Goal: Use online tool/utility: Use online tool/utility

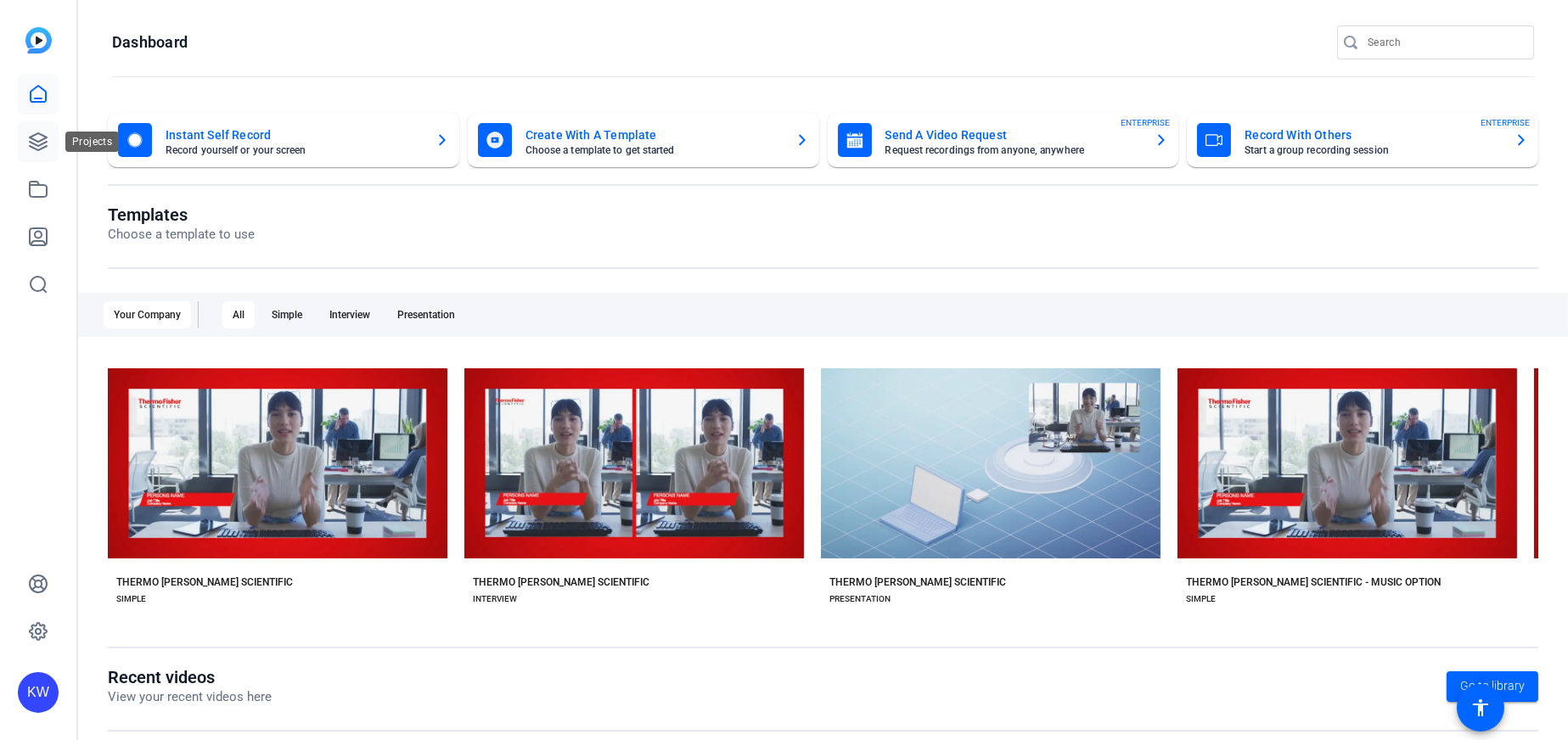
click at [35, 151] on icon at bounding box center [38, 141] width 20 height 20
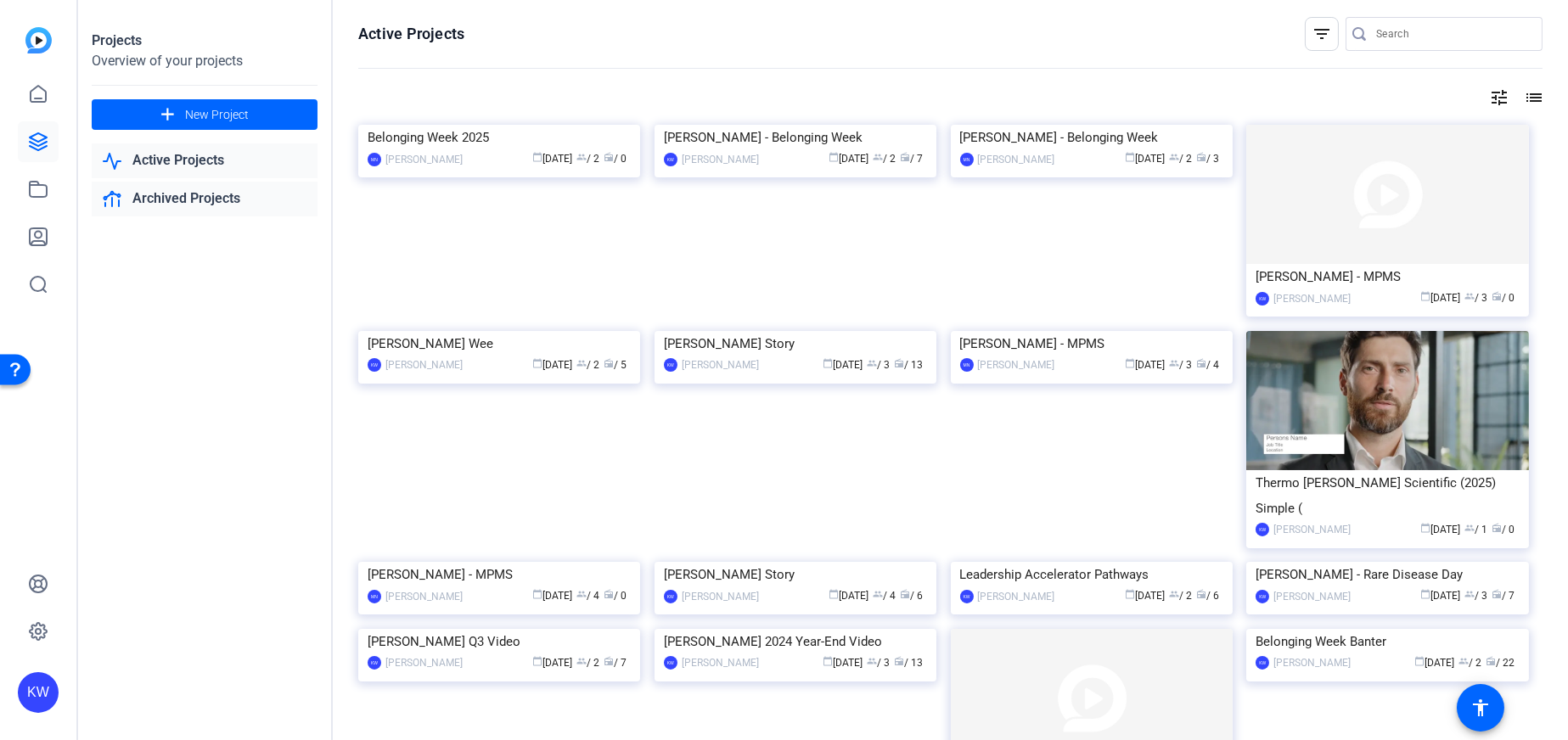
click at [181, 195] on link "Archived Projects" at bounding box center [204, 198] width 226 height 34
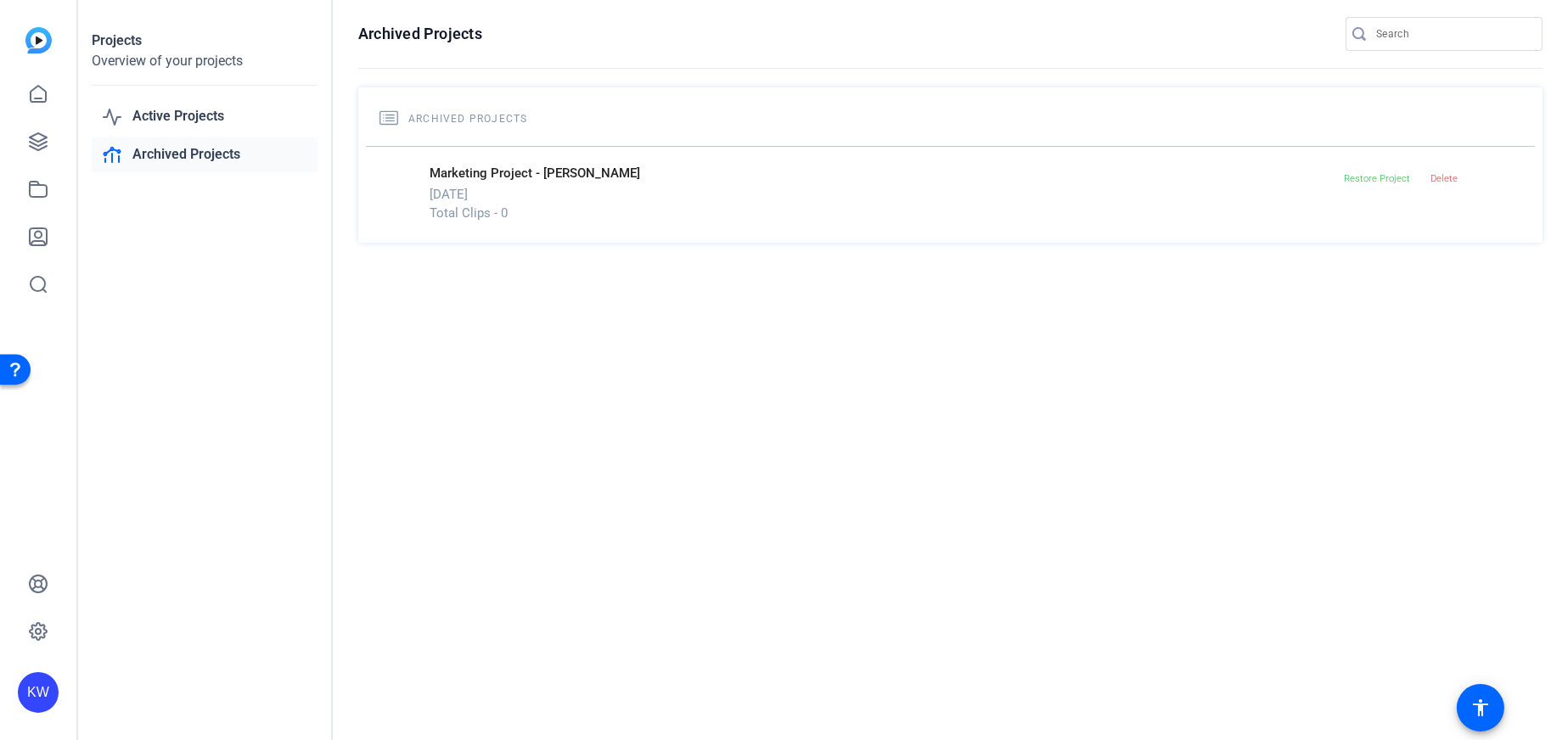
click at [186, 164] on link "Archived Projects" at bounding box center [204, 155] width 226 height 34
click at [184, 118] on link "Active Projects" at bounding box center [204, 116] width 226 height 34
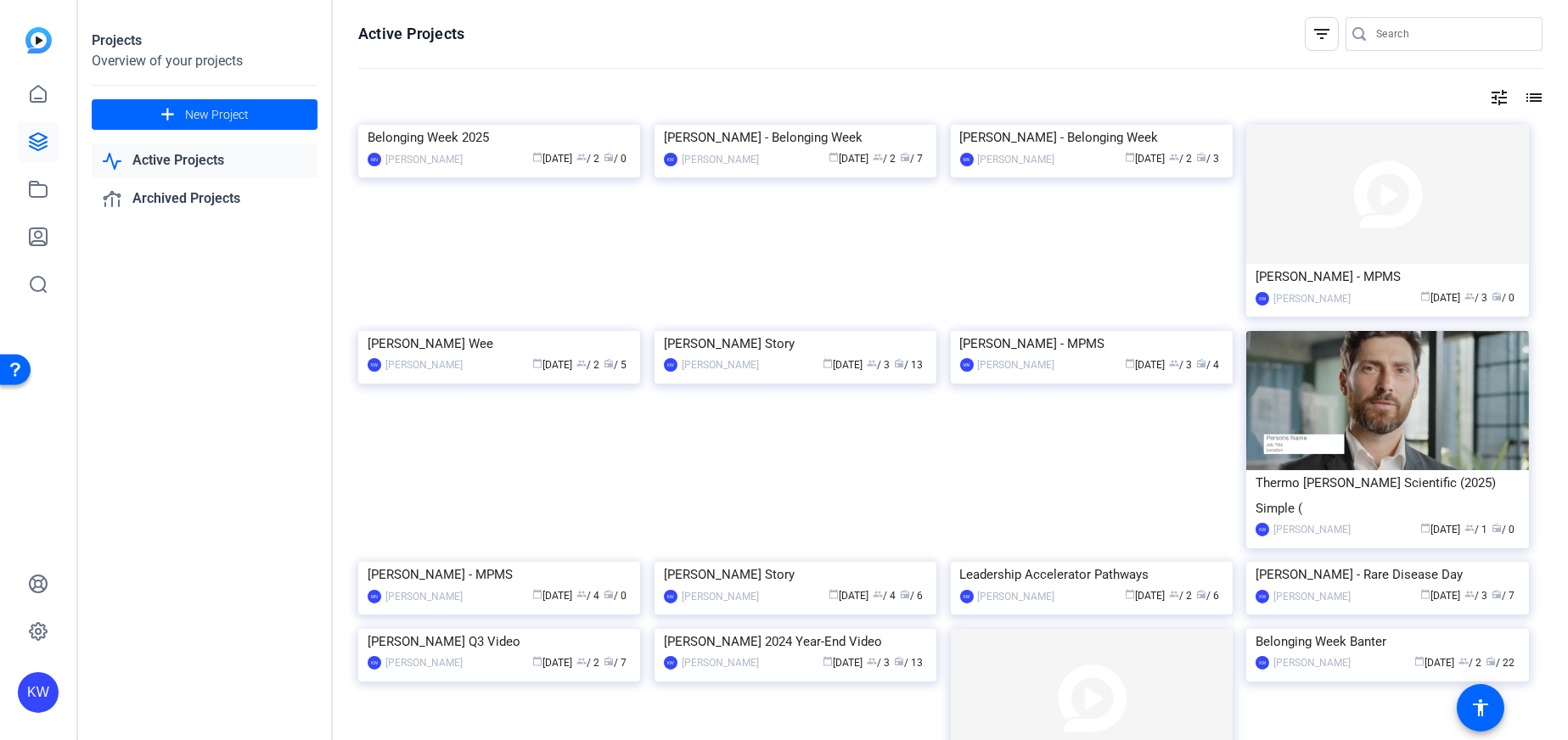
click at [555, 125] on img at bounding box center [499, 125] width 282 height 0
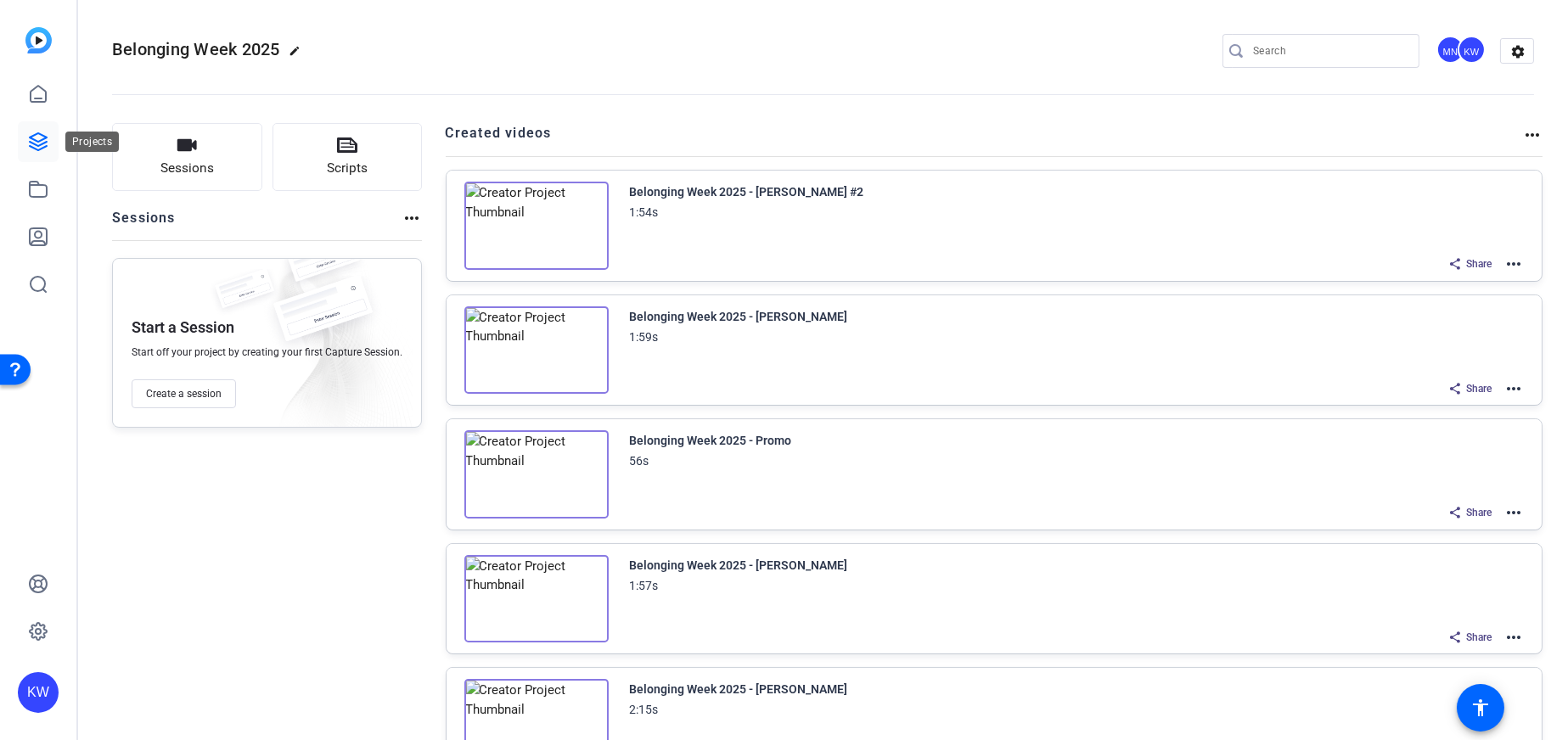
click at [41, 138] on icon at bounding box center [38, 141] width 20 height 20
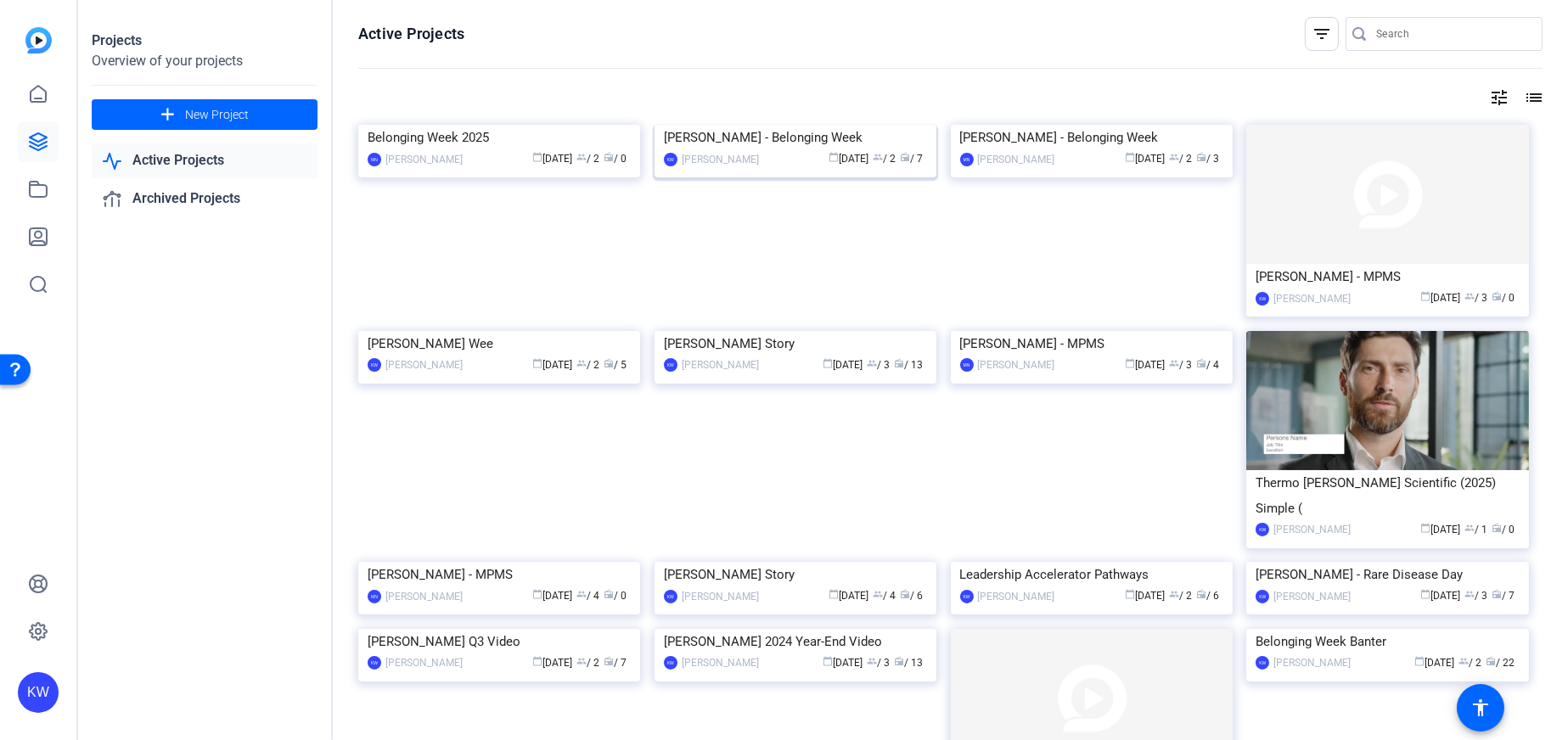
click at [842, 125] on img at bounding box center [795, 125] width 282 height 0
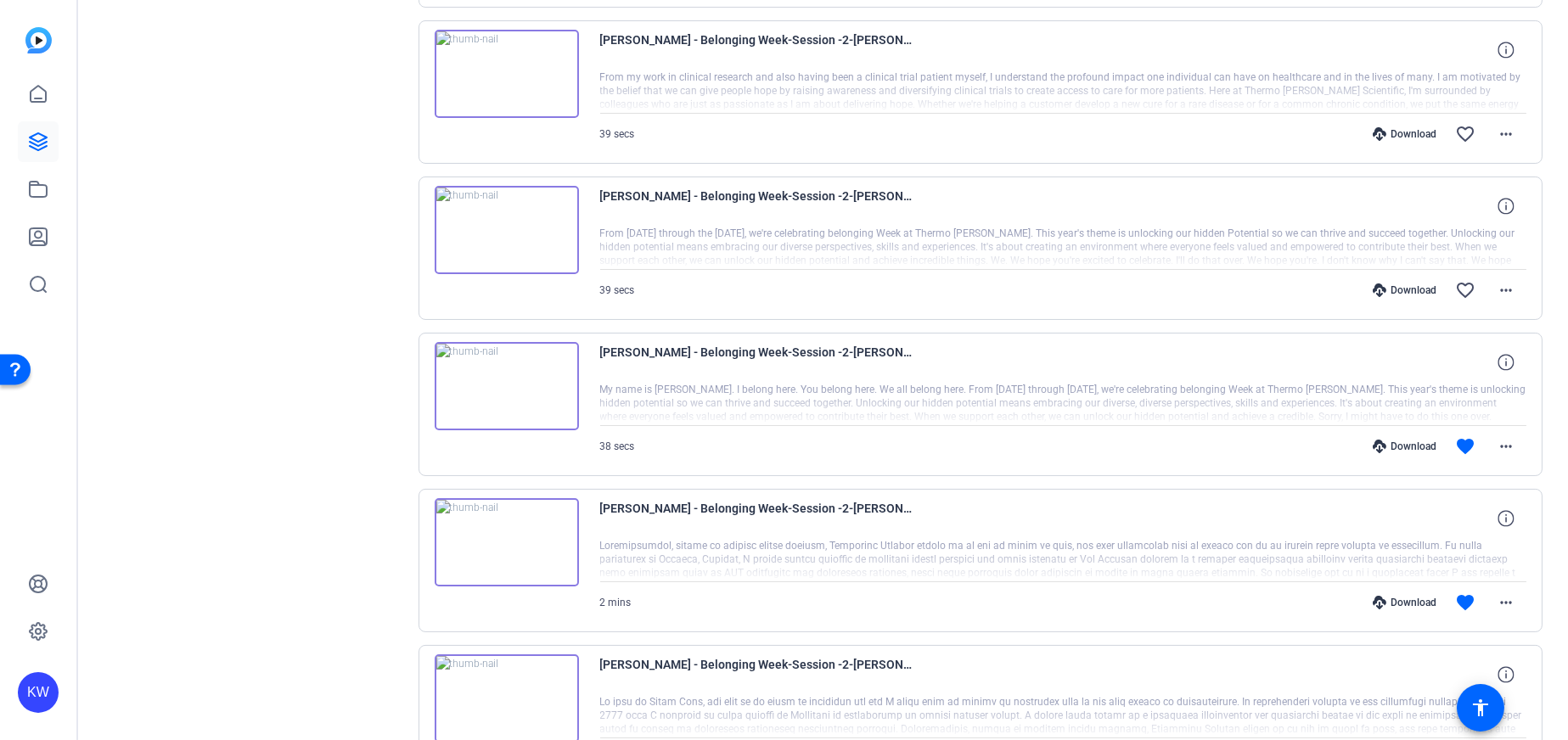
scroll to position [764, 0]
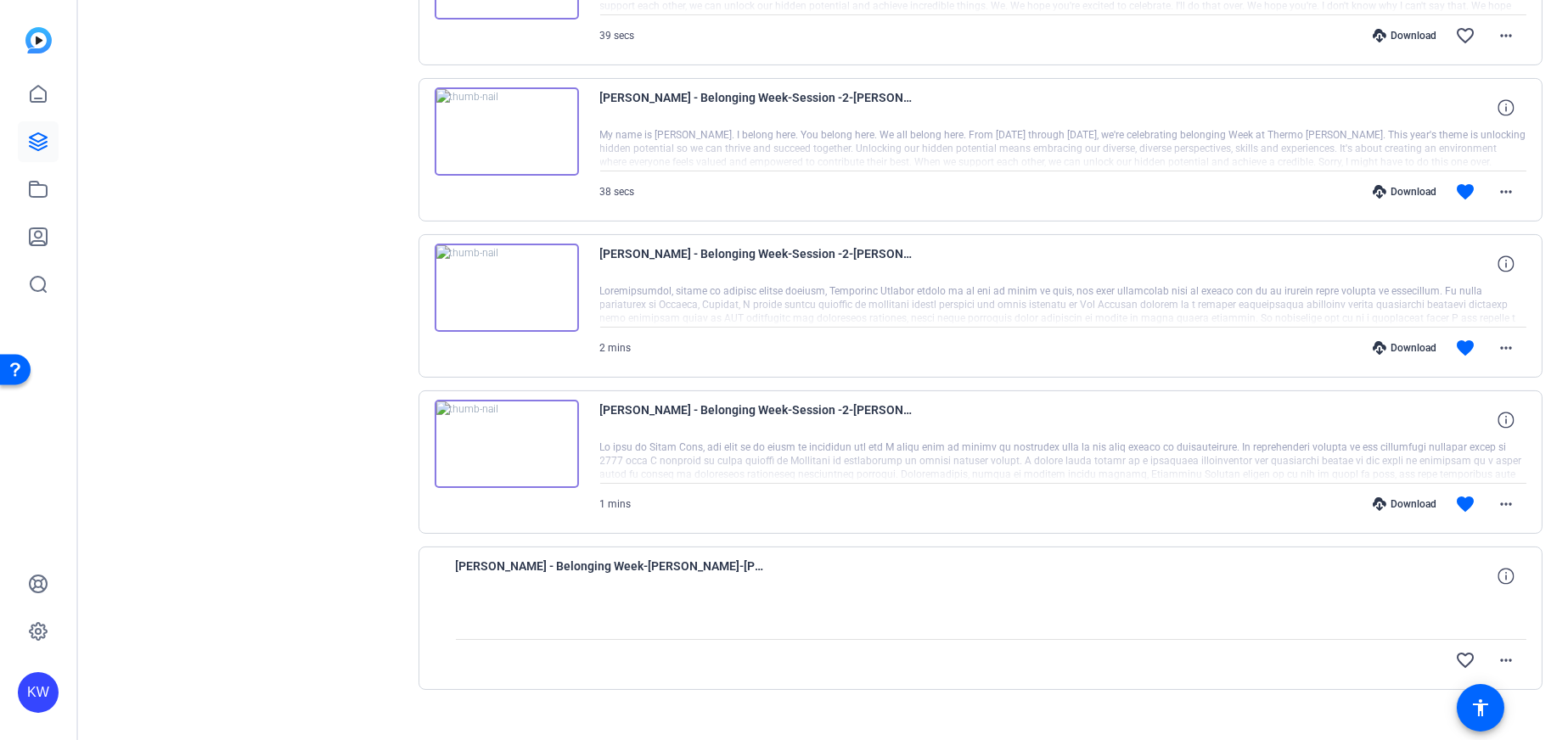
click at [695, 593] on span "Randi Sylve - Belonging Week-Randi Sylve-Randi Sylve-Personal Script 1-2025-08-…" at bounding box center [613, 576] width 314 height 41
click at [1514, 652] on span at bounding box center [1506, 660] width 41 height 41
click at [273, 413] on div at bounding box center [784, 370] width 1568 height 740
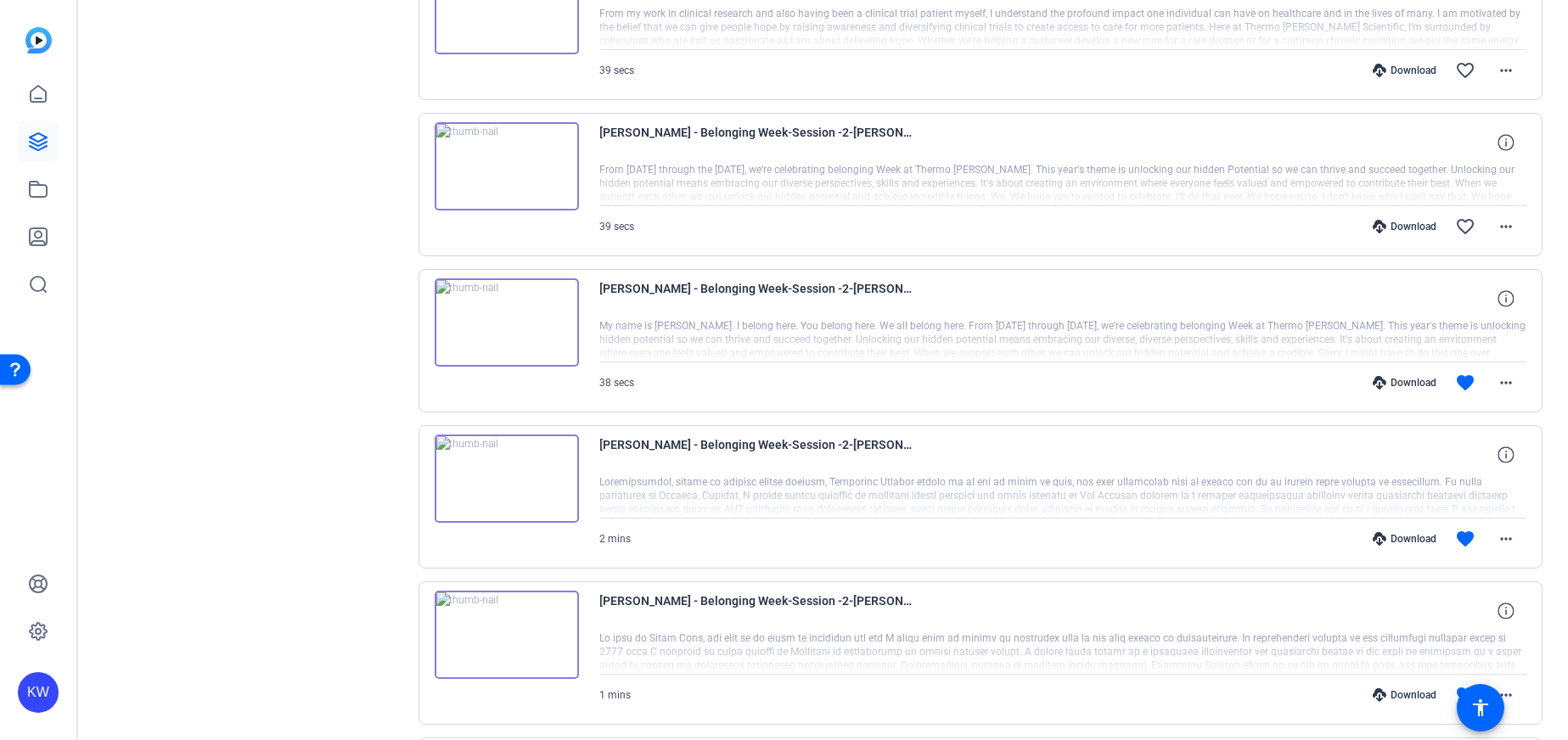
scroll to position [679, 0]
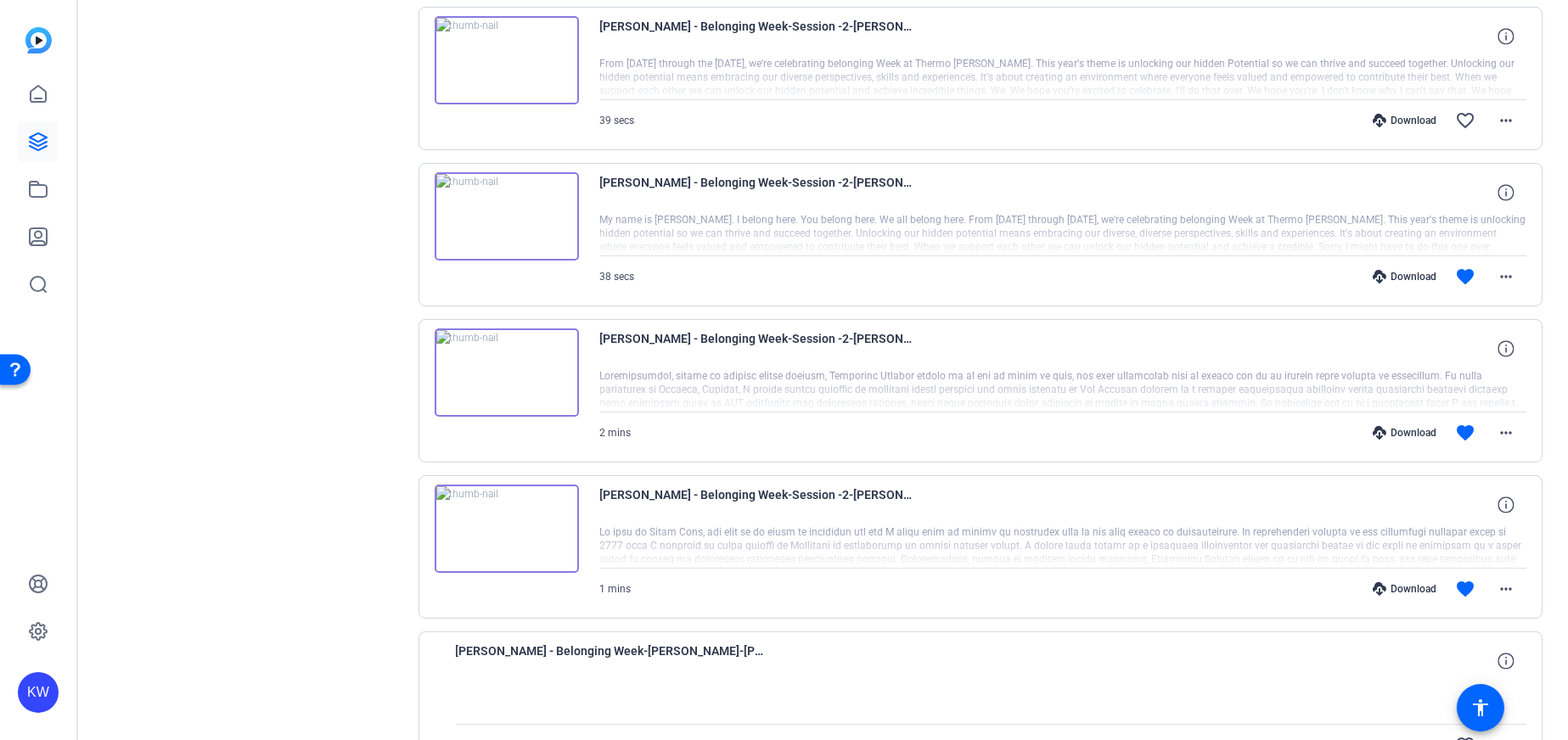
click at [501, 364] on img at bounding box center [507, 373] width 144 height 88
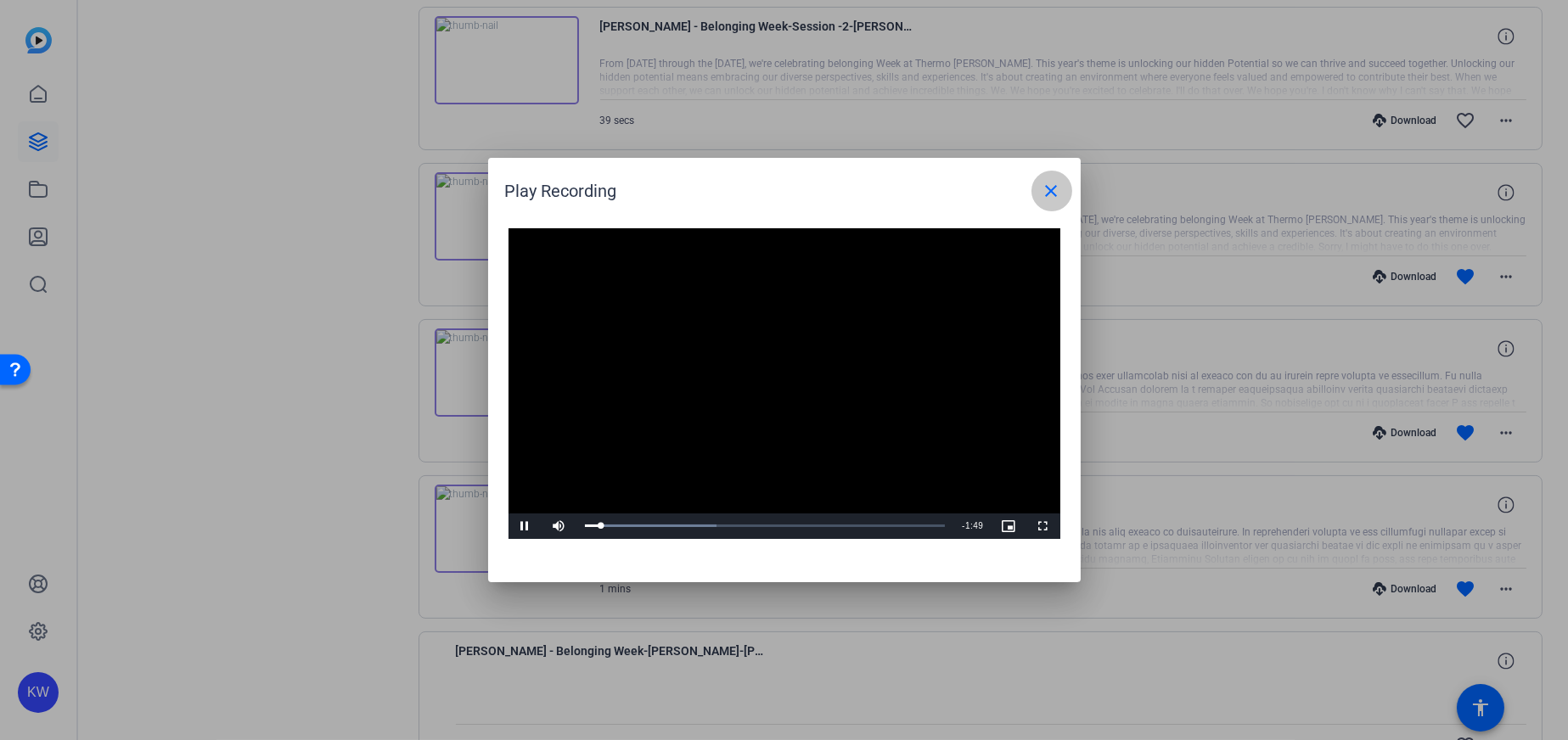
drag, startPoint x: 1044, startPoint y: 187, endPoint x: 1040, endPoint y: 172, distance: 15.5
click at [1043, 187] on mat-icon "close" at bounding box center [1052, 191] width 20 height 20
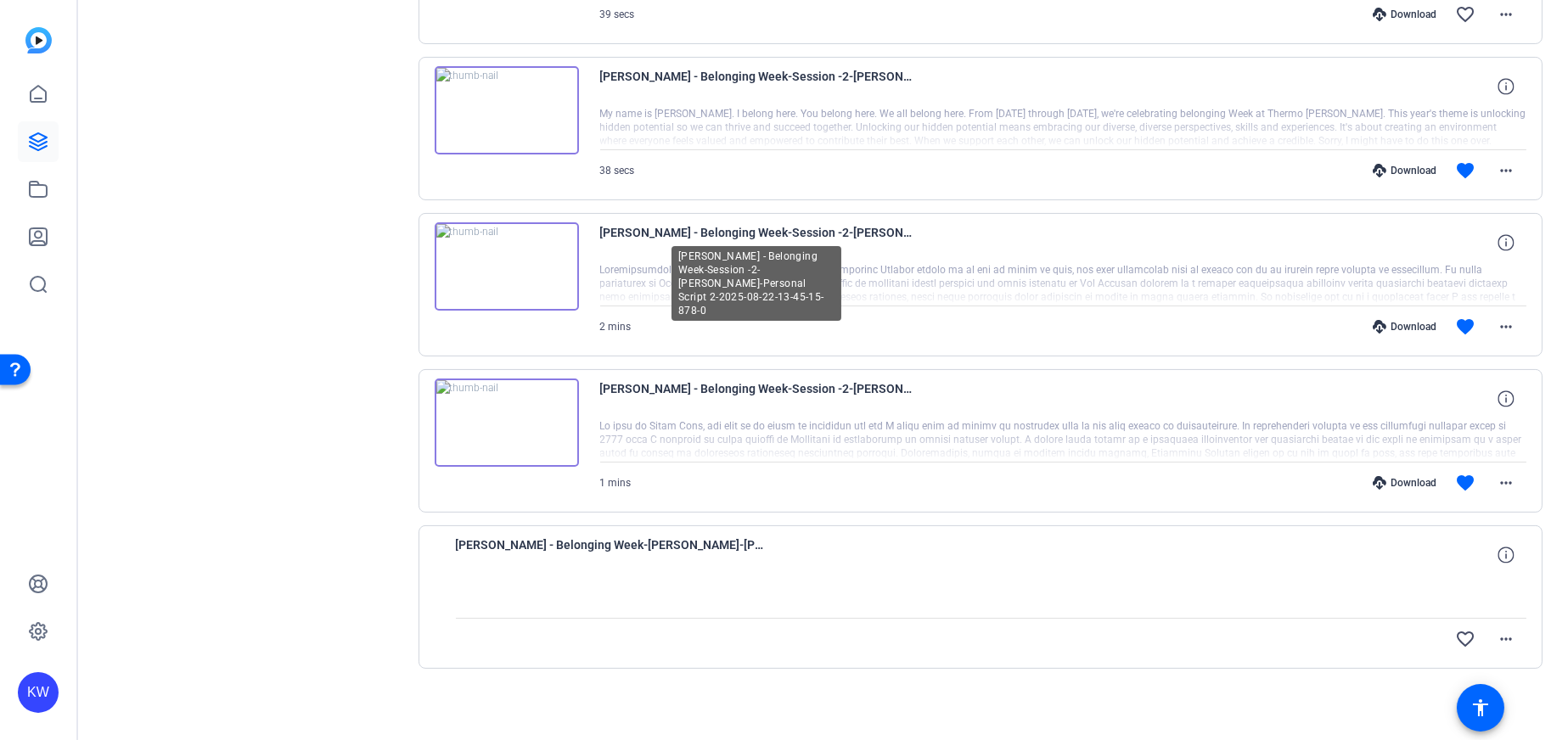
scroll to position [788, 0]
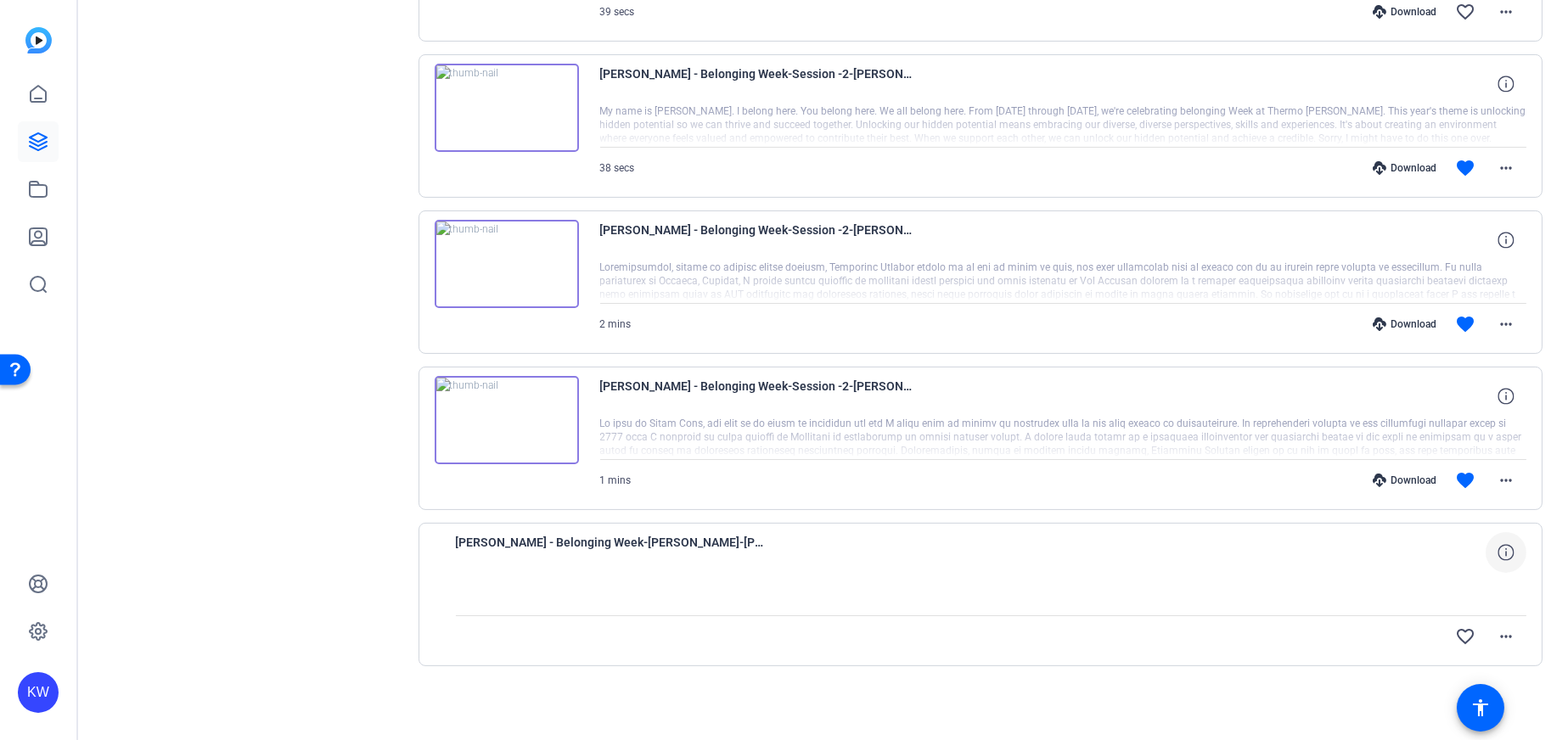
click at [1499, 547] on icon at bounding box center [1506, 552] width 16 height 16
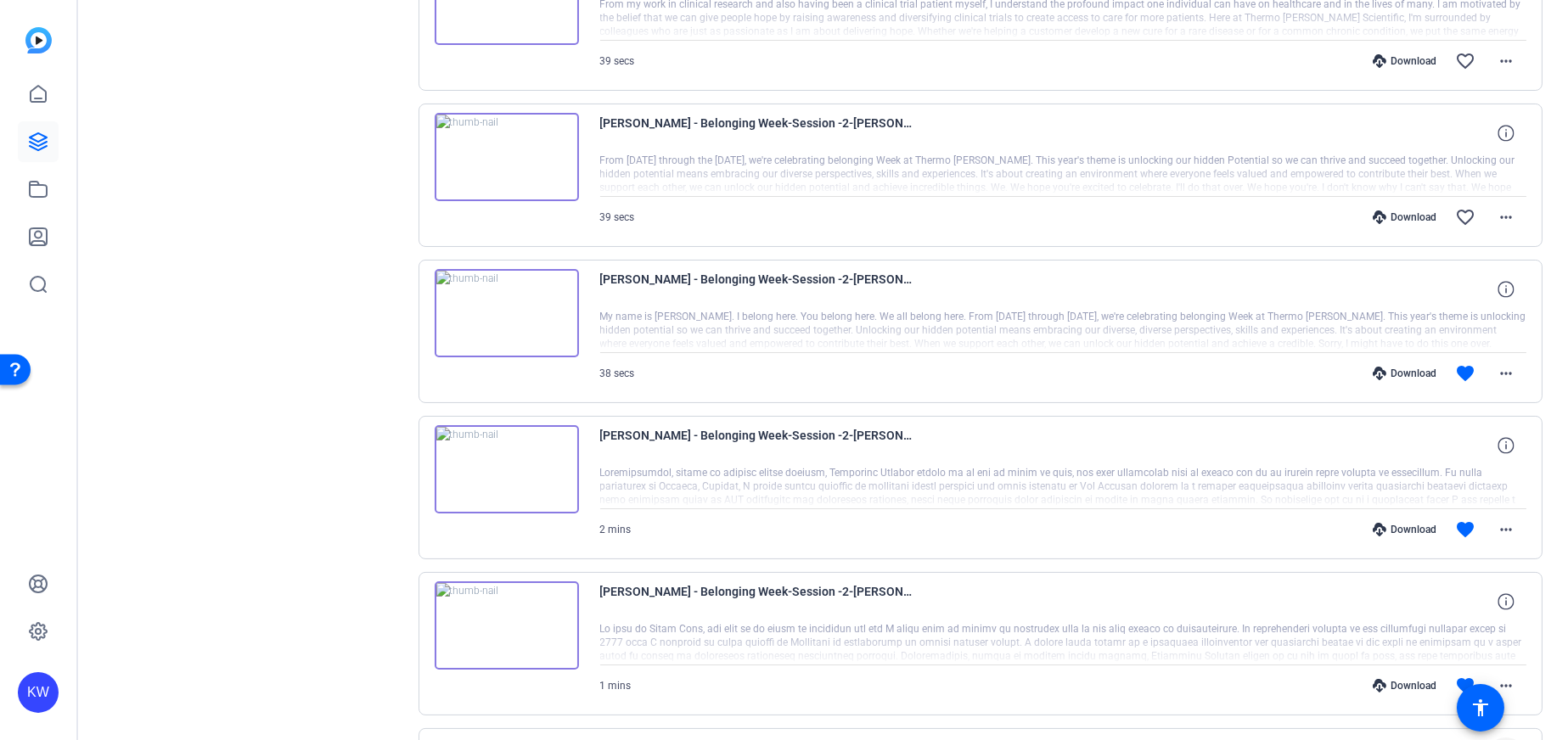
scroll to position [533, 0]
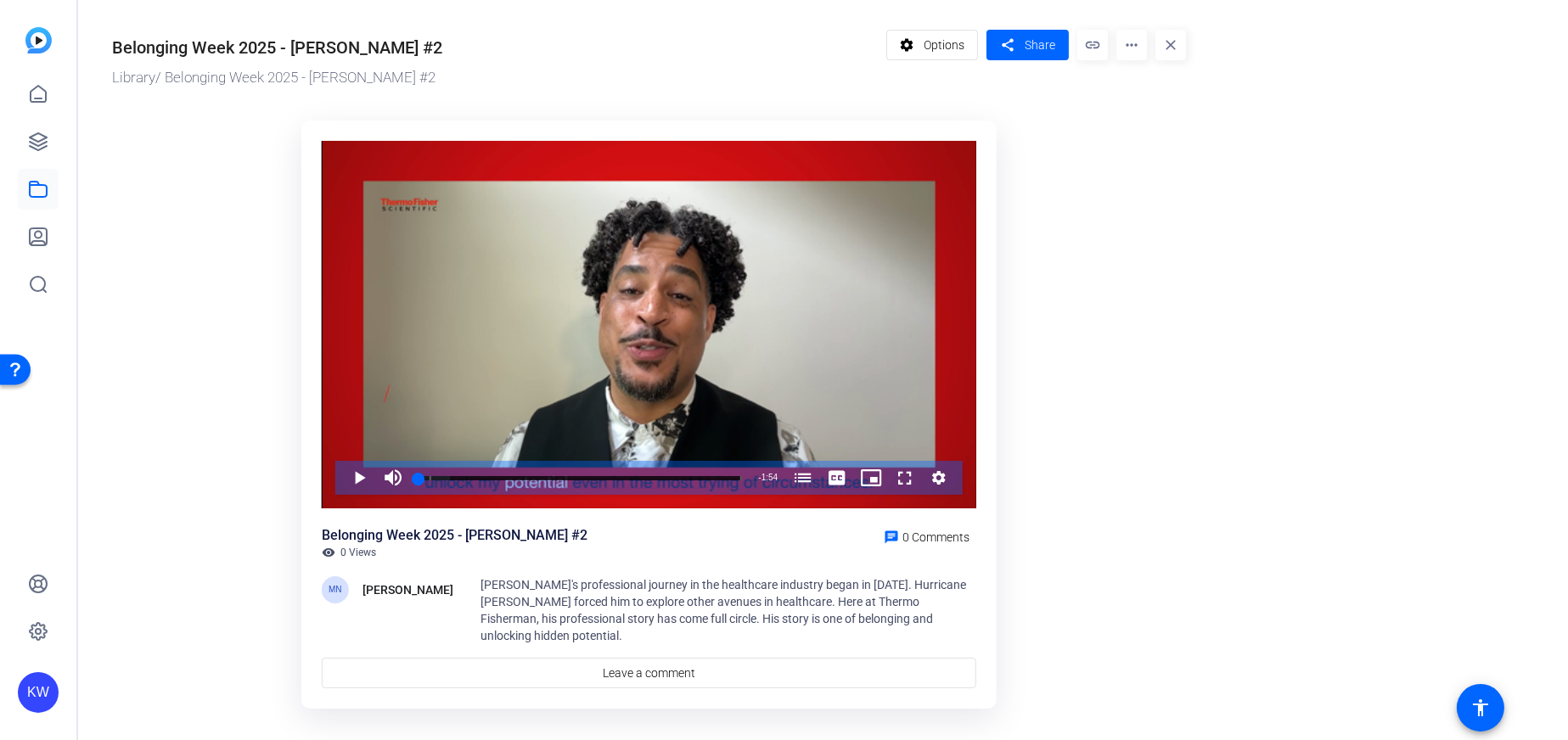
click at [1128, 42] on mat-icon "more_horiz" at bounding box center [1132, 45] width 31 height 31
click at [0, 0] on span "Edit in Creator" at bounding box center [0, 0] width 0 height 0
